Goal: Understand process/instructions

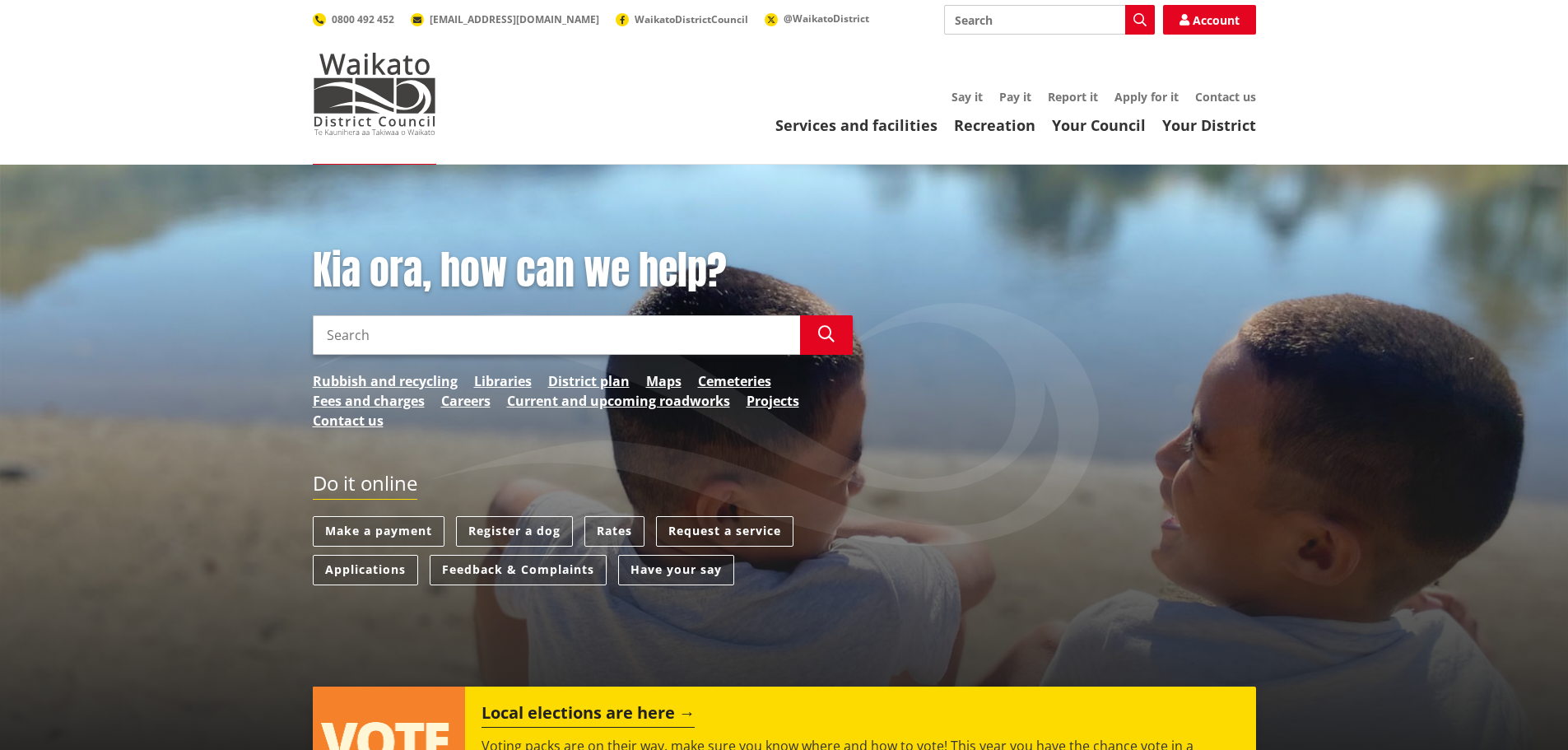
click at [611, 349] on input "Search" at bounding box center [556, 335] width 488 height 39
type input "vehicle entrance"
click at [837, 341] on button "Search" at bounding box center [827, 335] width 53 height 39
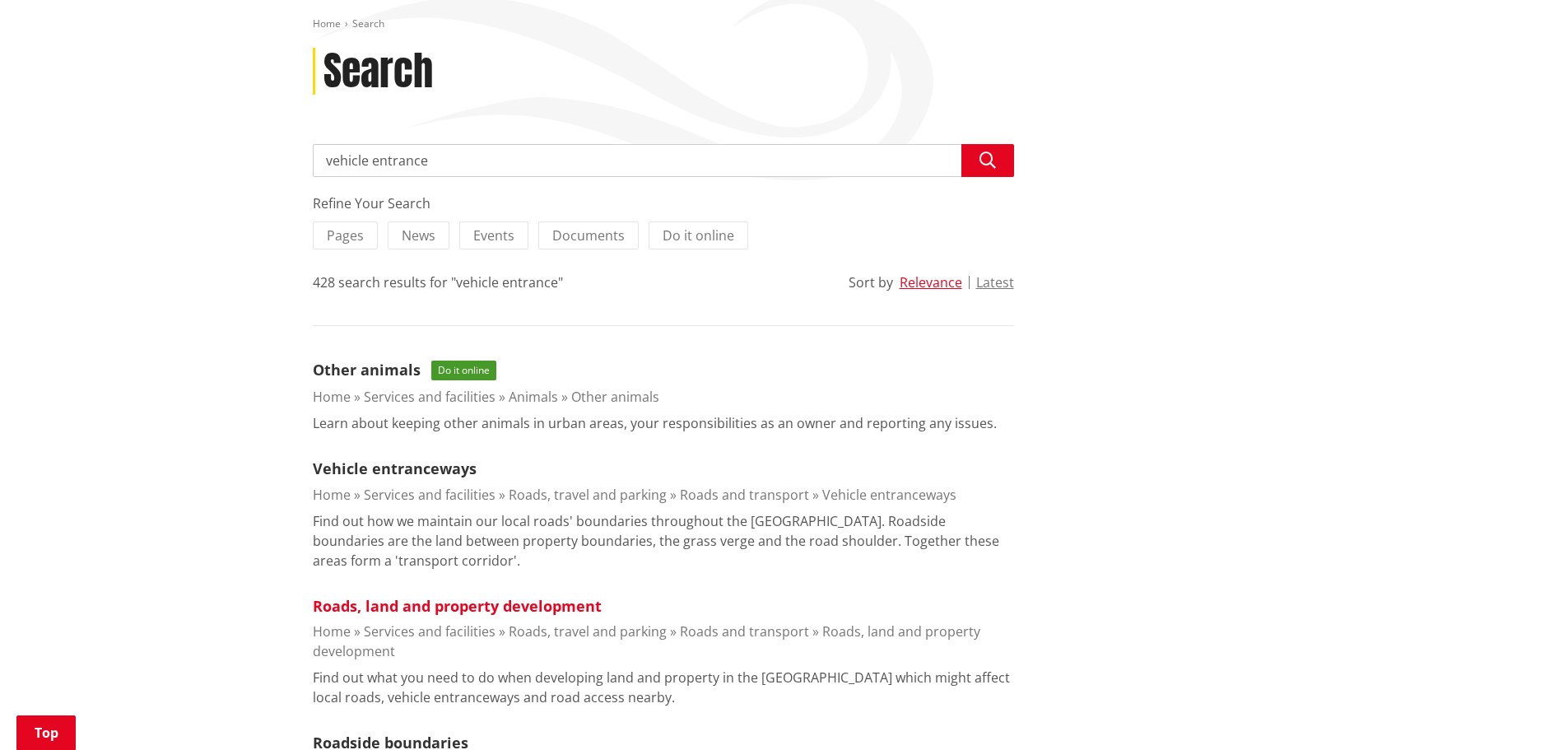
scroll to position [247, 0]
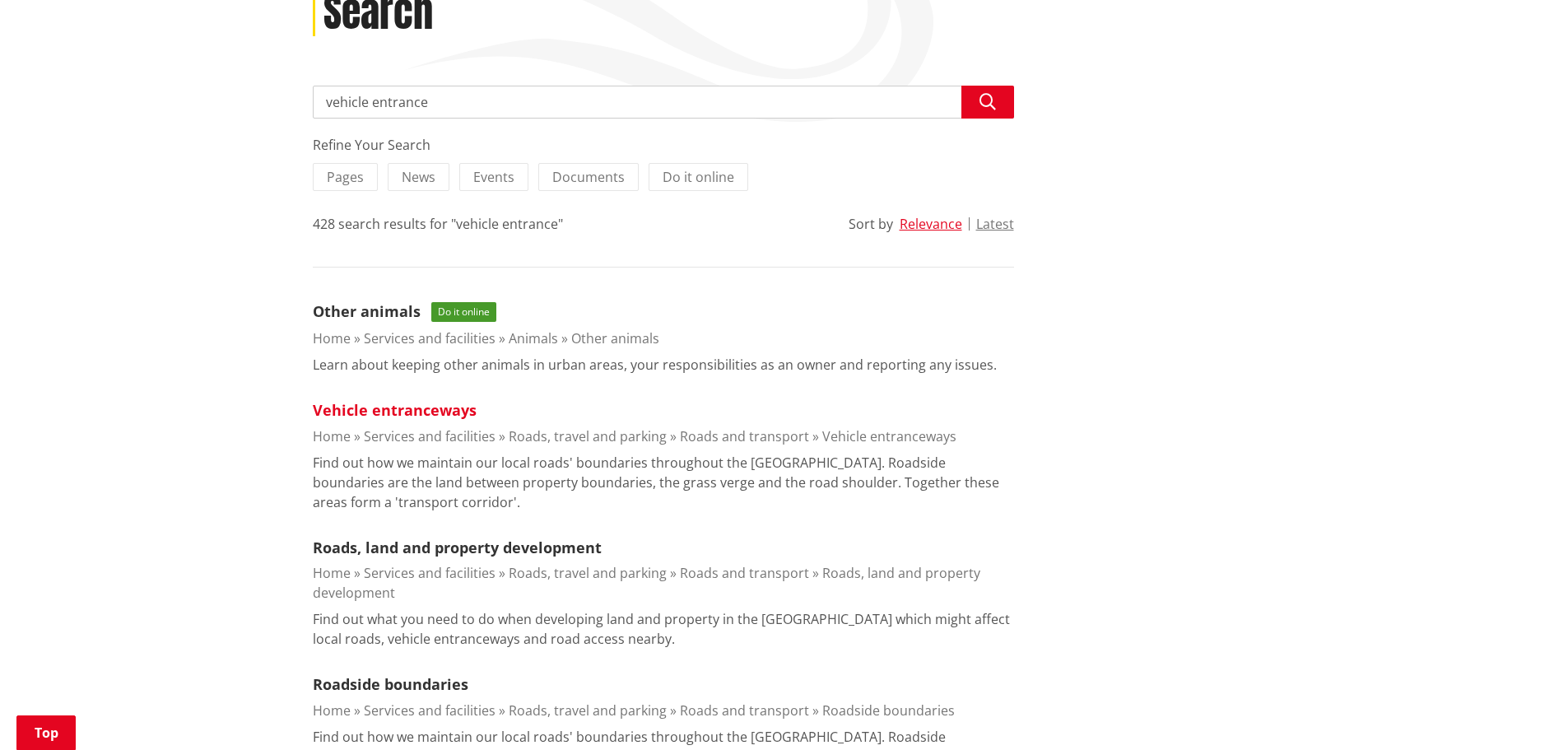
click at [446, 407] on link "Vehicle entranceways" at bounding box center [394, 410] width 164 height 20
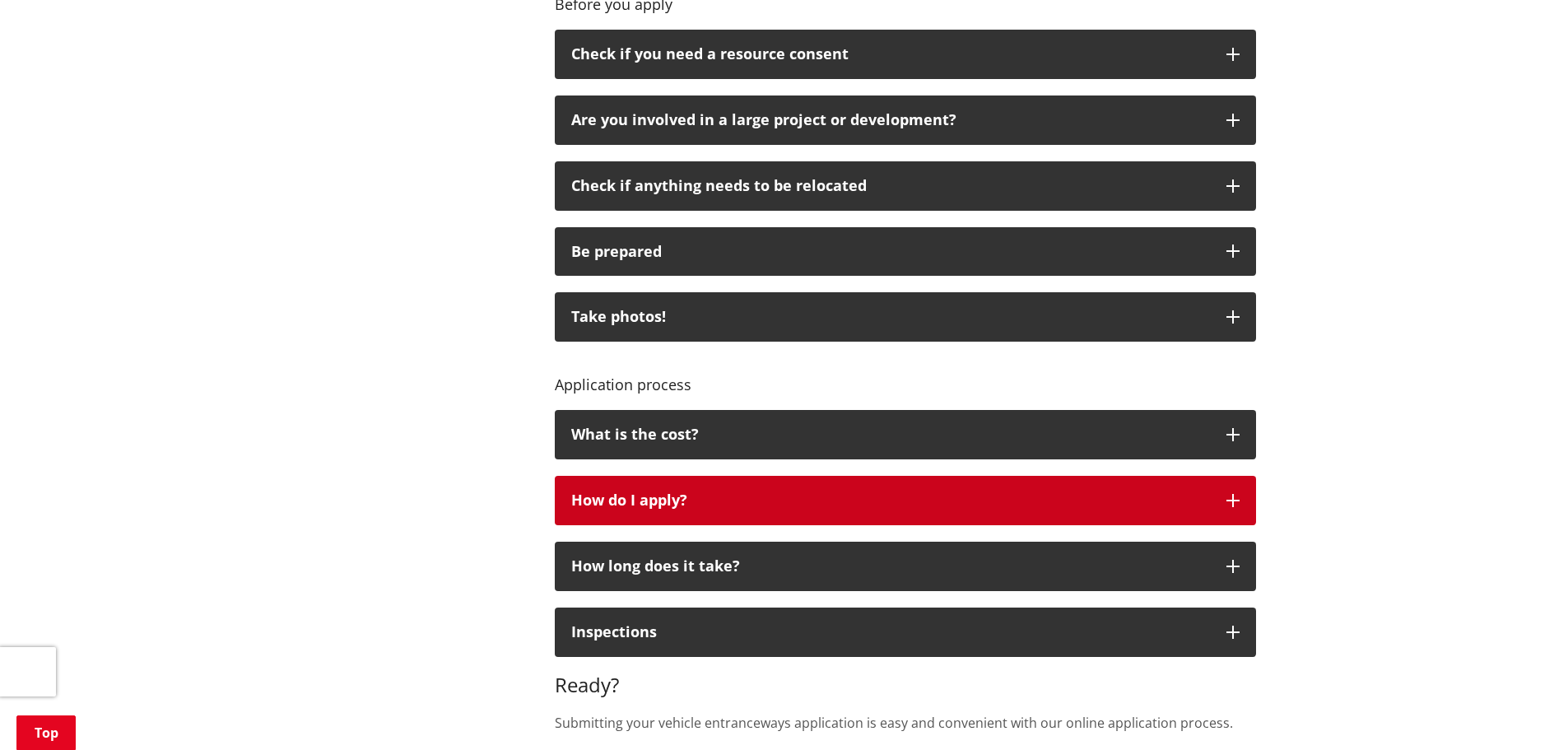
scroll to position [905, 0]
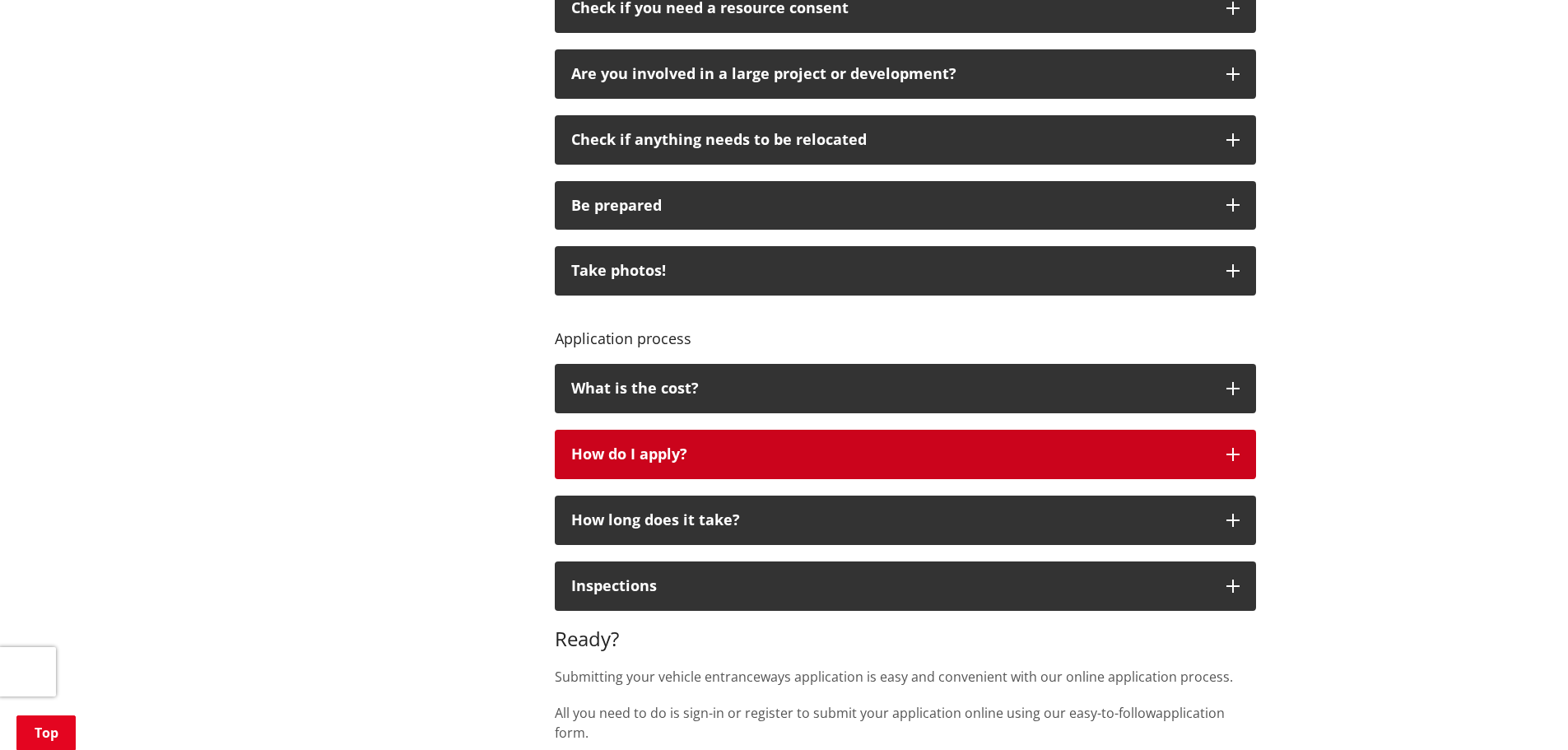
click at [761, 457] on div "How do I apply?" at bounding box center [891, 454] width 639 height 17
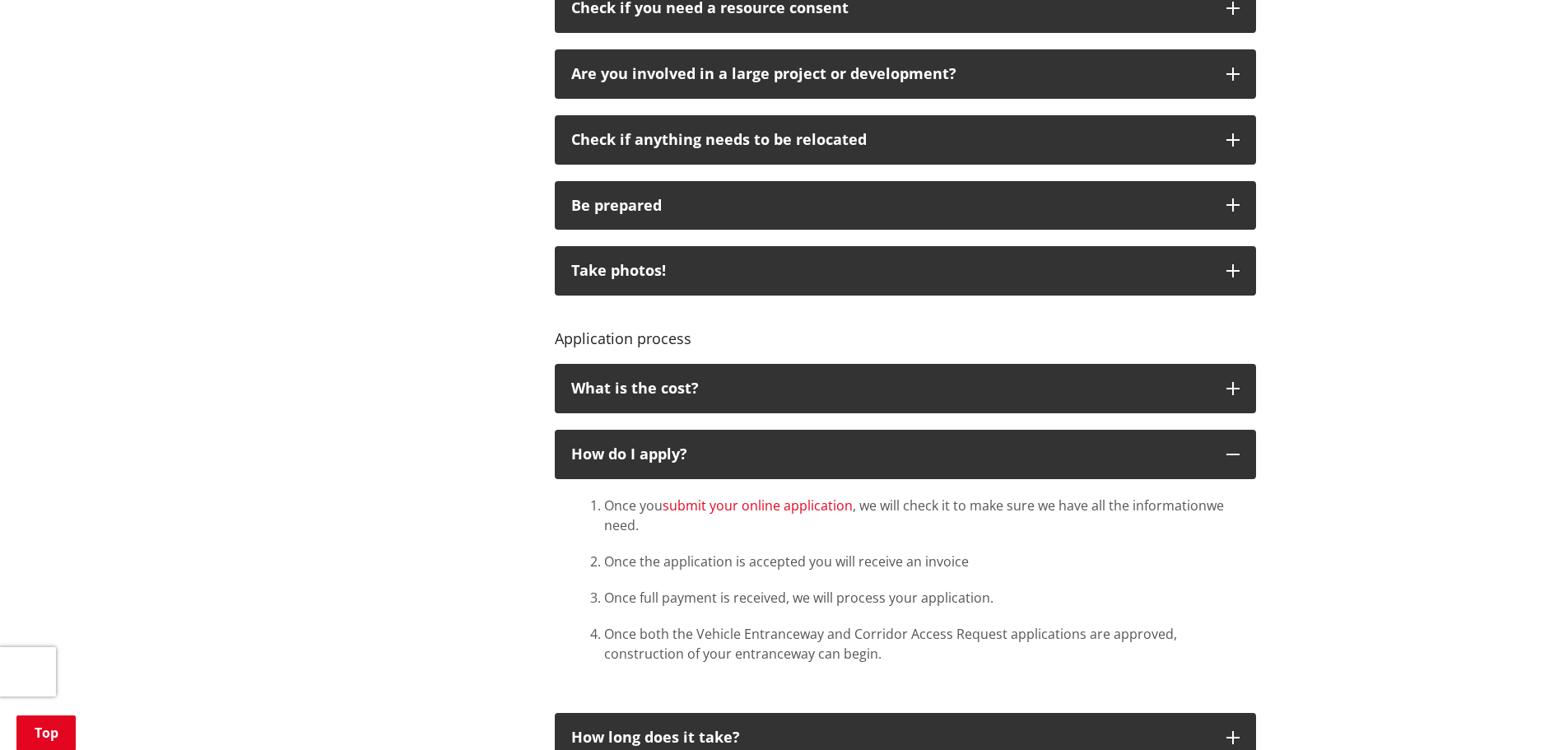
click at [786, 504] on link "submit your online application" at bounding box center [757, 505] width 190 height 18
